Goal: Information Seeking & Learning: Learn about a topic

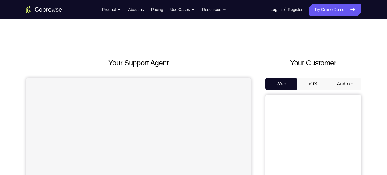
click at [345, 85] on button "Android" at bounding box center [346, 84] width 32 height 12
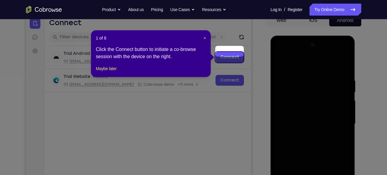
scroll to position [63, 0]
click at [205, 37] on span "×" at bounding box center [205, 38] width 2 height 5
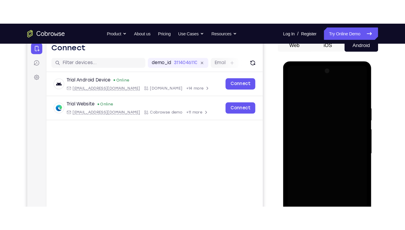
scroll to position [174, 0]
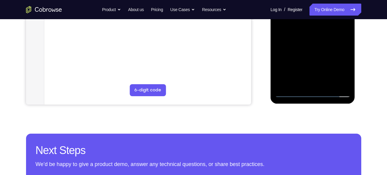
click at [315, 93] on div at bounding box center [312, 14] width 75 height 168
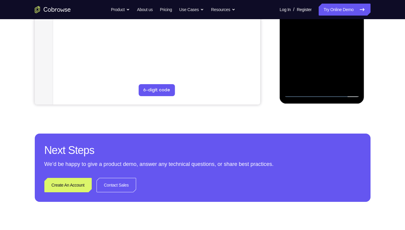
drag, startPoint x: 592, startPoint y: -72, endPoint x: 303, endPoint y: 94, distance: 333.4
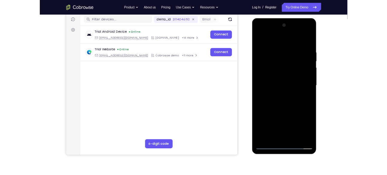
scroll to position [75, 0]
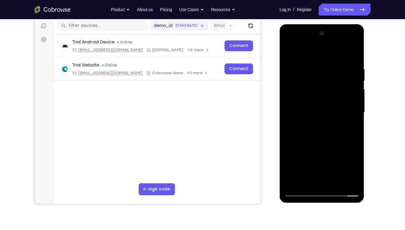
click at [323, 175] on div at bounding box center [321, 113] width 75 height 168
click at [348, 165] on div at bounding box center [321, 113] width 75 height 168
click at [318, 55] on div at bounding box center [321, 113] width 75 height 168
click at [346, 111] on div at bounding box center [321, 113] width 75 height 168
click at [314, 123] on div at bounding box center [321, 113] width 75 height 168
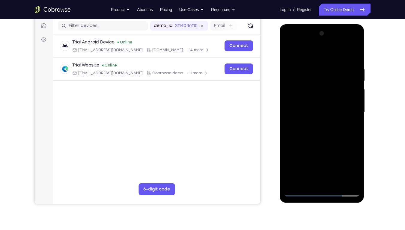
click at [331, 108] on div at bounding box center [321, 113] width 75 height 168
click at [331, 103] on div at bounding box center [321, 113] width 75 height 168
click at [336, 114] on div at bounding box center [321, 113] width 75 height 168
click at [336, 133] on div at bounding box center [321, 113] width 75 height 168
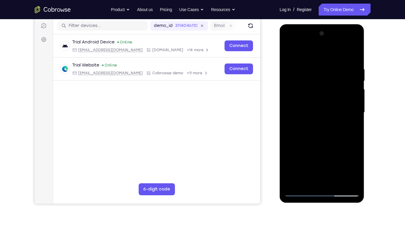
click at [336, 133] on div at bounding box center [321, 113] width 75 height 168
drag, startPoint x: 332, startPoint y: 139, endPoint x: 344, endPoint y: 129, distance: 15.2
click at [344, 129] on div at bounding box center [321, 113] width 75 height 168
click at [338, 175] on div at bounding box center [321, 113] width 75 height 168
click at [326, 141] on div at bounding box center [321, 113] width 75 height 168
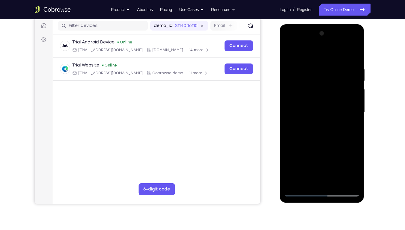
click at [333, 124] on div at bounding box center [321, 113] width 75 height 168
click at [329, 109] on div at bounding box center [321, 113] width 75 height 168
click at [287, 50] on div at bounding box center [321, 113] width 75 height 168
click at [305, 94] on div at bounding box center [321, 113] width 75 height 168
click at [323, 175] on div at bounding box center [321, 113] width 75 height 168
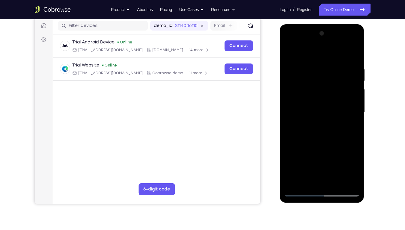
click at [306, 175] on div at bounding box center [321, 113] width 75 height 168
click at [345, 145] on div at bounding box center [321, 113] width 75 height 168
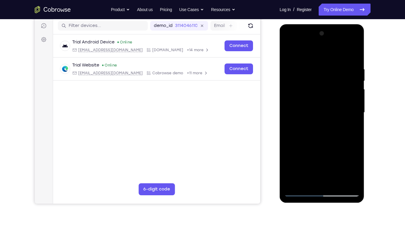
click at [345, 145] on div at bounding box center [321, 113] width 75 height 168
click at [350, 120] on div at bounding box center [321, 113] width 75 height 168
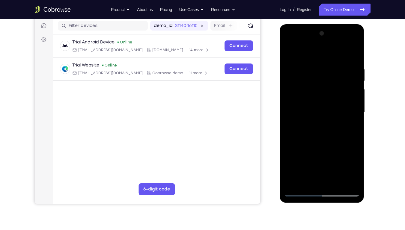
click at [288, 52] on div at bounding box center [321, 113] width 75 height 168
click at [354, 50] on div at bounding box center [321, 113] width 75 height 168
click at [331, 63] on div at bounding box center [321, 113] width 75 height 168
click at [316, 75] on div at bounding box center [321, 113] width 75 height 168
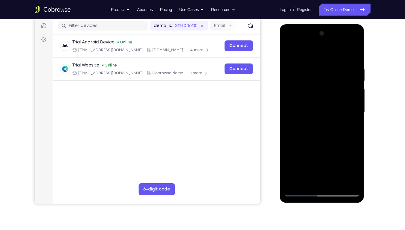
click at [316, 71] on div at bounding box center [321, 113] width 75 height 168
click at [290, 52] on div at bounding box center [321, 113] width 75 height 168
click at [332, 71] on div at bounding box center [321, 113] width 75 height 168
click at [333, 61] on div at bounding box center [321, 113] width 75 height 168
click at [318, 62] on div at bounding box center [321, 113] width 75 height 168
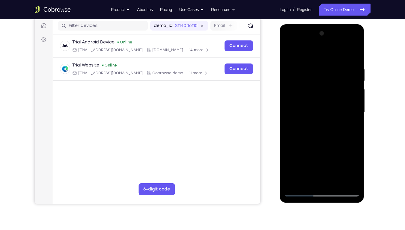
click at [296, 67] on div at bounding box center [321, 113] width 75 height 168
click at [353, 118] on div at bounding box center [321, 113] width 75 height 168
click at [326, 68] on div at bounding box center [321, 113] width 75 height 168
click at [336, 175] on div at bounding box center [321, 113] width 75 height 168
click at [327, 95] on div at bounding box center [321, 113] width 75 height 168
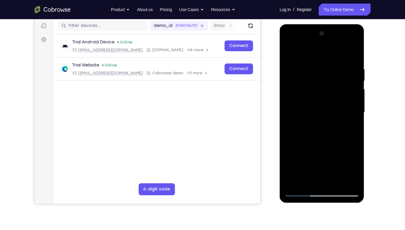
click at [309, 168] on div at bounding box center [321, 113] width 75 height 168
click at [325, 168] on div at bounding box center [321, 113] width 75 height 168
click at [316, 163] on div at bounding box center [321, 113] width 75 height 168
